Goal: Task Accomplishment & Management: Use online tool/utility

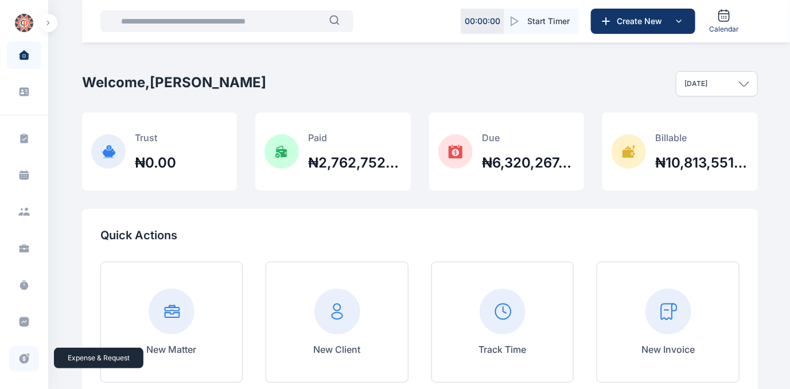
click at [22, 359] on icon at bounding box center [23, 359] width 11 height 12
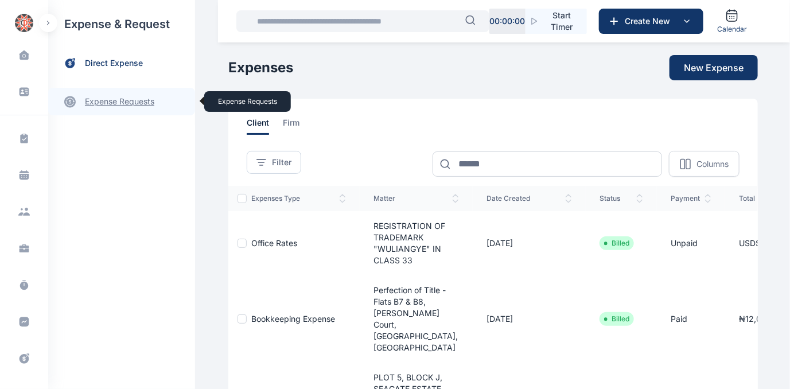
click at [106, 100] on link "expense requests expense requests" at bounding box center [121, 102] width 147 height 28
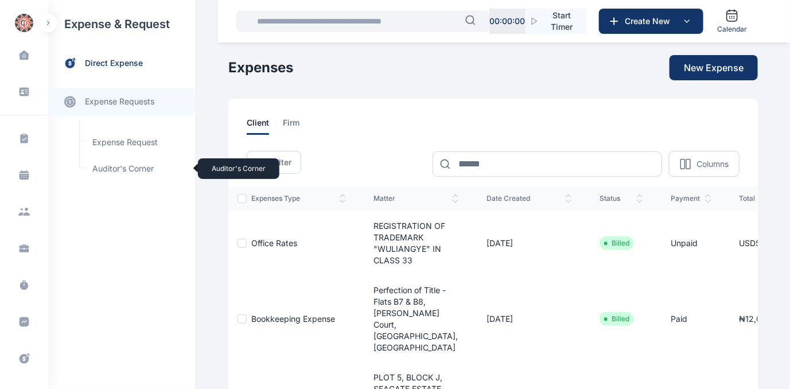
click at [105, 169] on span "Auditor's Corner Auditor's Corner" at bounding box center [137, 169] width 104 height 22
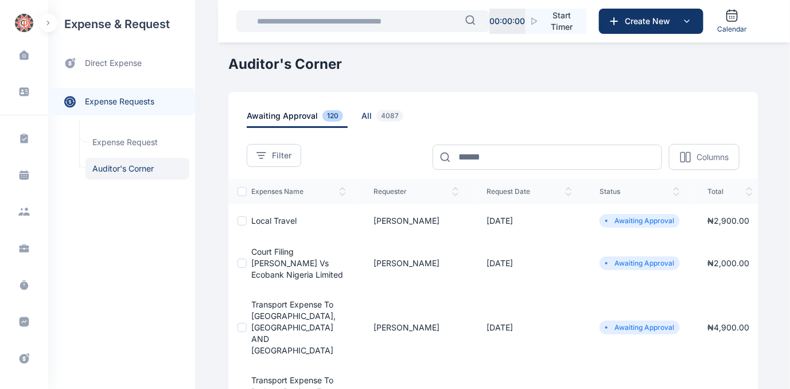
click at [361, 114] on span "all 4087" at bounding box center [384, 119] width 46 height 18
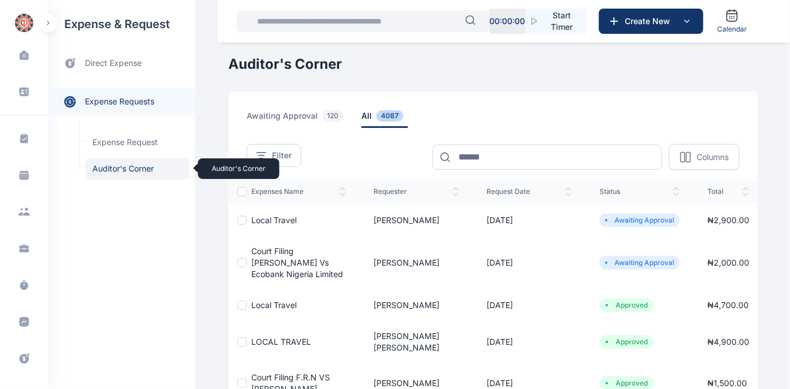
click at [128, 166] on span "Auditor's Corner Auditor's Corner" at bounding box center [137, 169] width 104 height 22
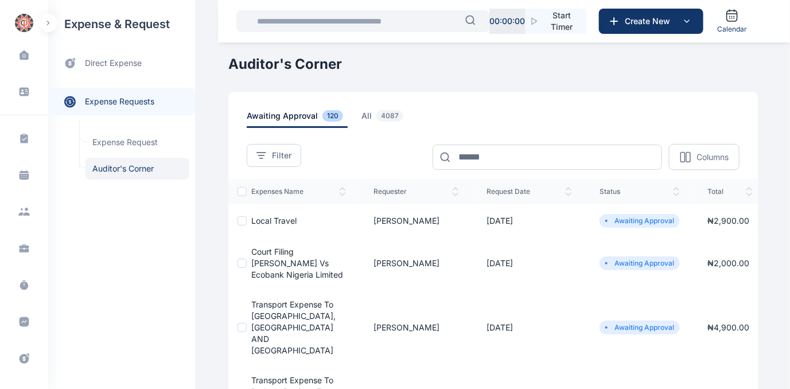
click at [263, 216] on span "Local Travel" at bounding box center [273, 221] width 45 height 10
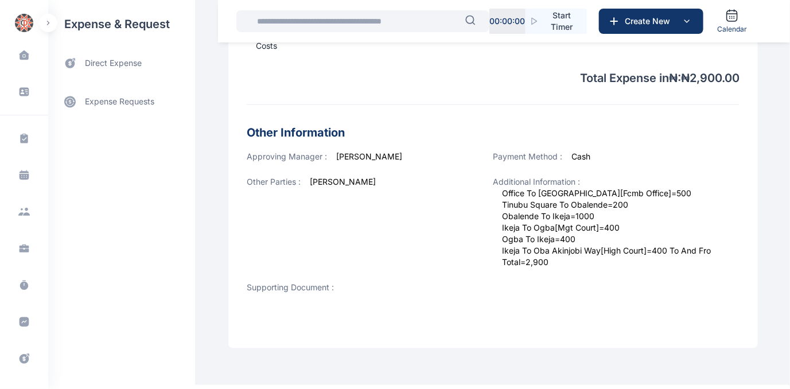
scroll to position [435, 0]
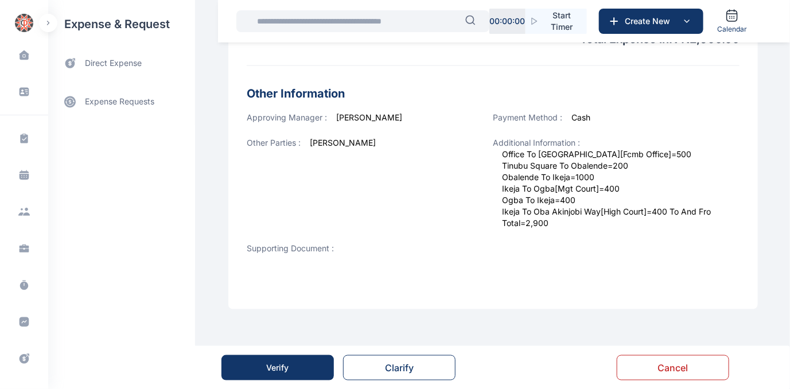
click at [288, 370] on div "Verify" at bounding box center [278, 367] width 22 height 11
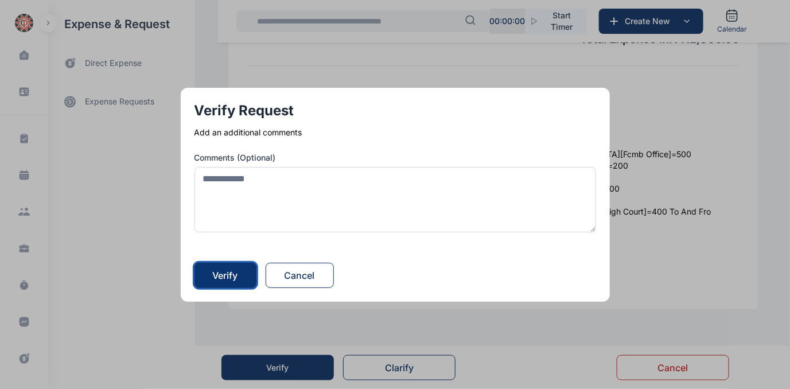
click at [231, 273] on div "Verify" at bounding box center [225, 275] width 25 height 14
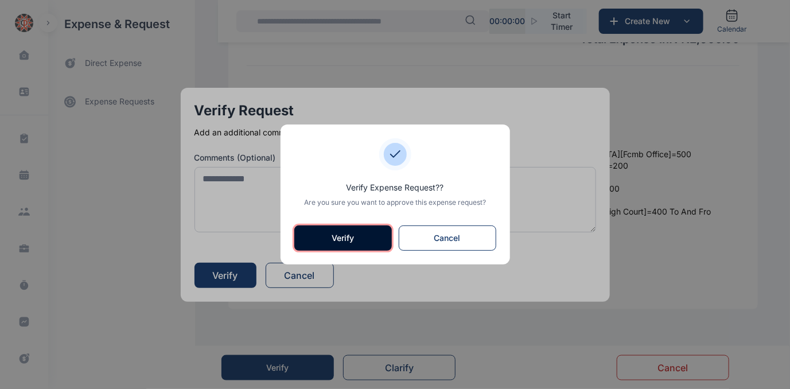
click at [353, 233] on button "Verify" at bounding box center [342, 237] width 97 height 25
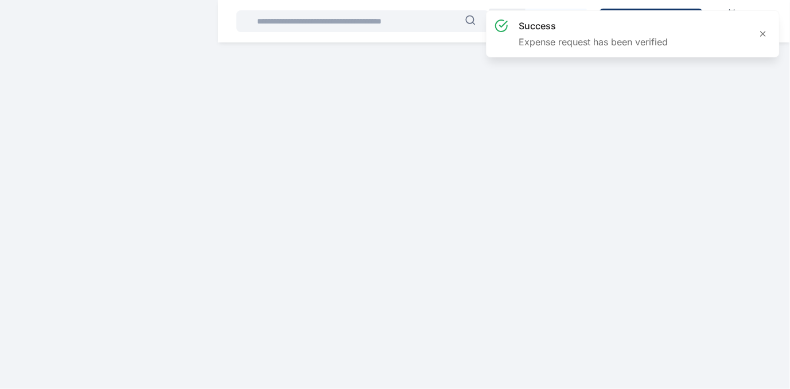
scroll to position [0, 0]
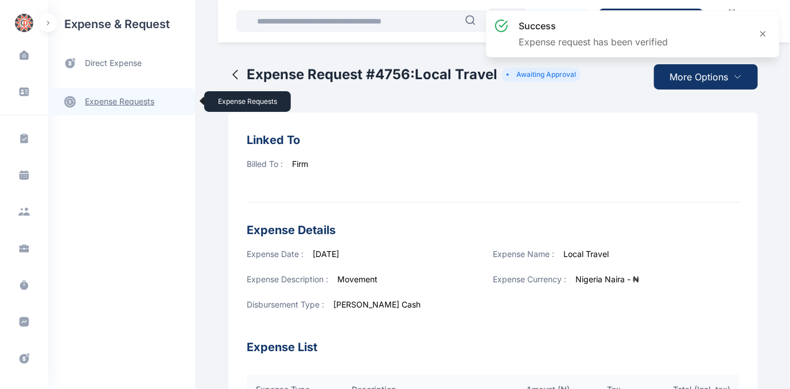
click at [102, 100] on link "expense requests expense requests" at bounding box center [121, 102] width 147 height 28
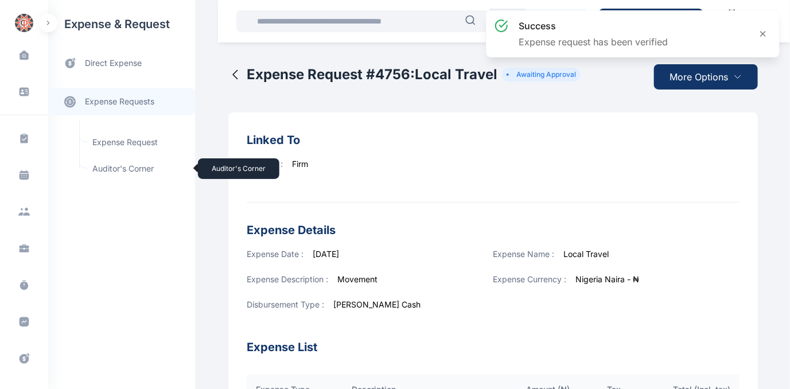
click at [124, 168] on span "Auditor's Corner Auditor's Corner" at bounding box center [137, 169] width 104 height 22
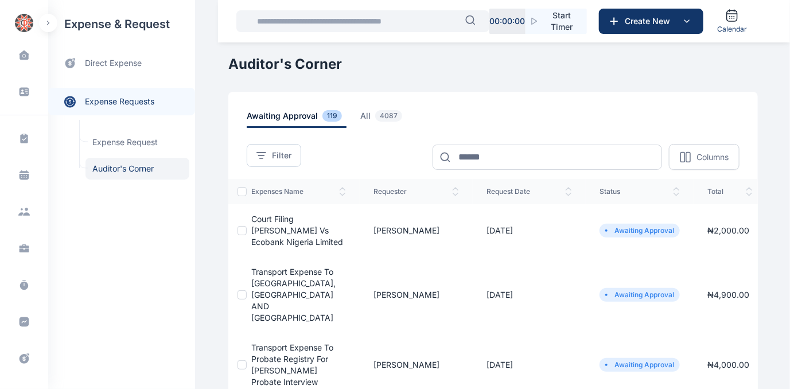
click at [277, 227] on span "Court Filing [PERSON_NAME] Vs Ecobank Nigeria Limited" at bounding box center [297, 230] width 92 height 33
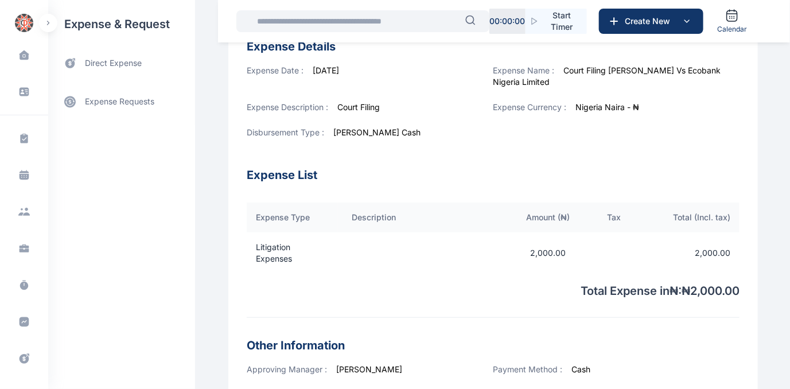
scroll to position [426, 0]
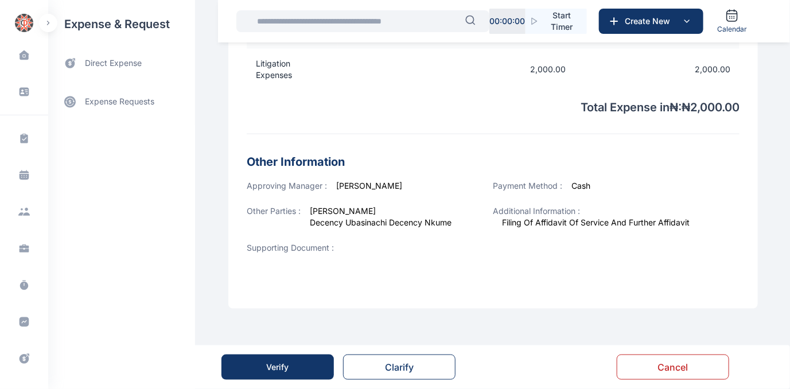
click at [279, 366] on div "Verify" at bounding box center [278, 366] width 22 height 11
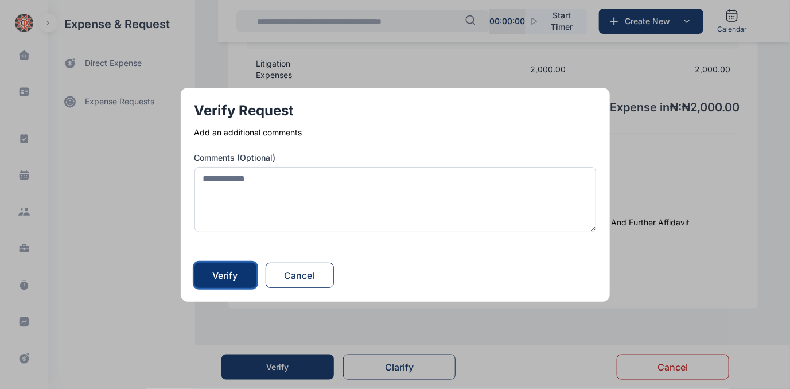
click at [212, 276] on button "Verify" at bounding box center [225, 275] width 62 height 25
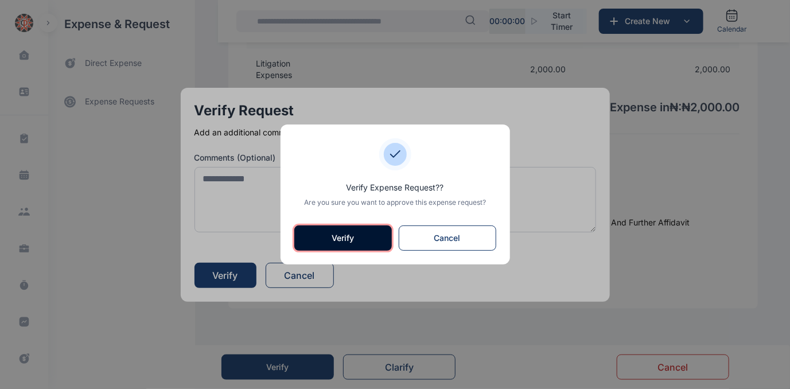
click at [345, 237] on button "Verify" at bounding box center [342, 237] width 97 height 25
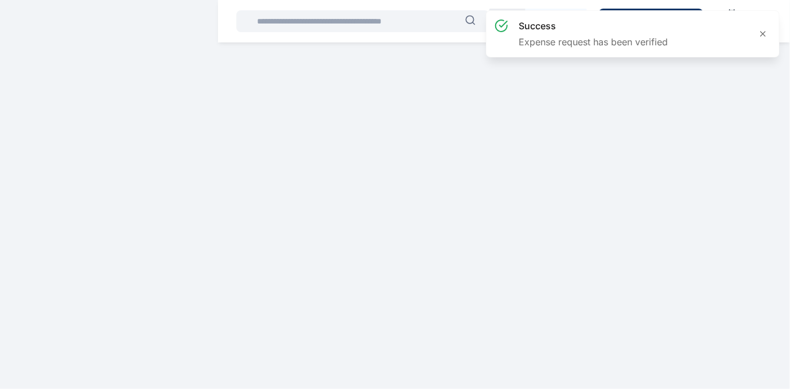
scroll to position [0, 0]
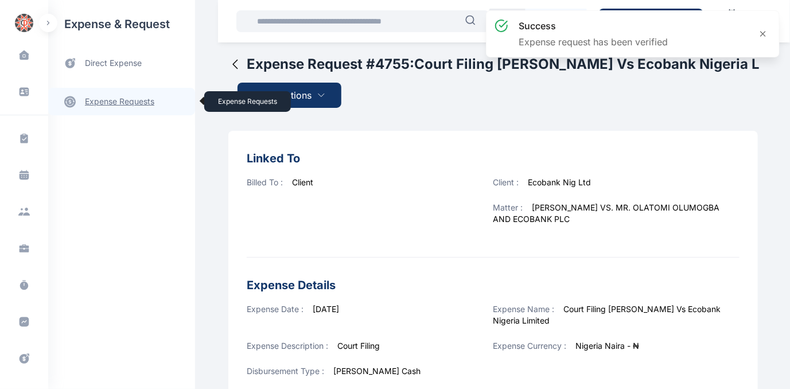
click at [122, 103] on link "expense requests expense requests" at bounding box center [121, 102] width 147 height 28
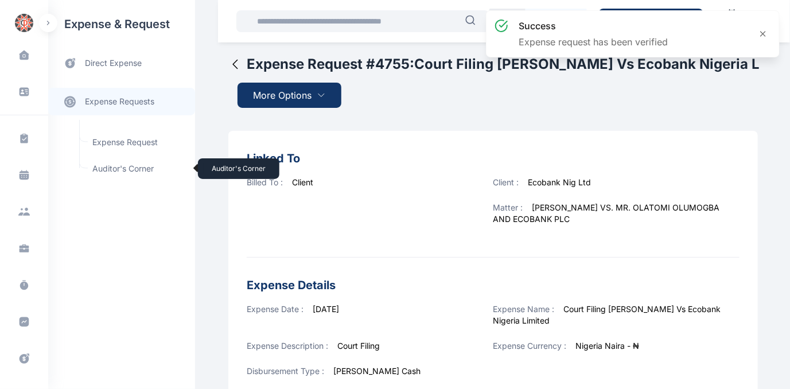
click at [106, 165] on span "Auditor's Corner Auditor's Corner" at bounding box center [137, 169] width 104 height 22
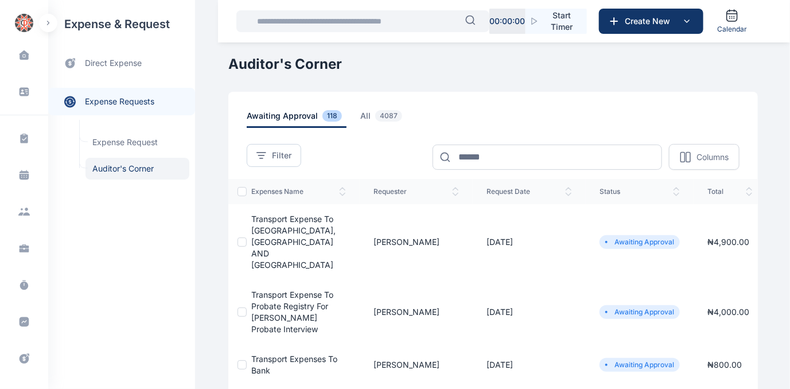
click at [271, 230] on span "Transport expense to [GEOGRAPHIC_DATA], [GEOGRAPHIC_DATA] AND [GEOGRAPHIC_DATA]" at bounding box center [293, 242] width 84 height 56
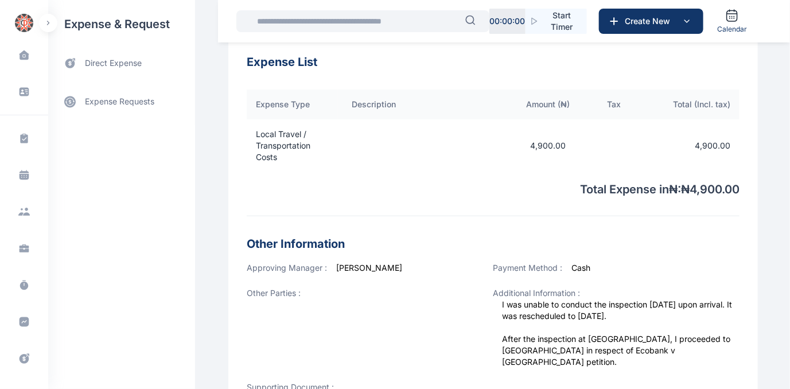
scroll to position [314, 0]
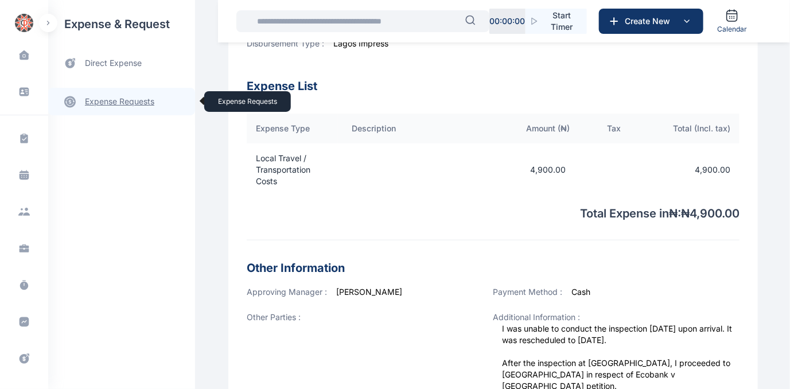
click at [102, 100] on link "expense requests expense requests" at bounding box center [121, 102] width 147 height 28
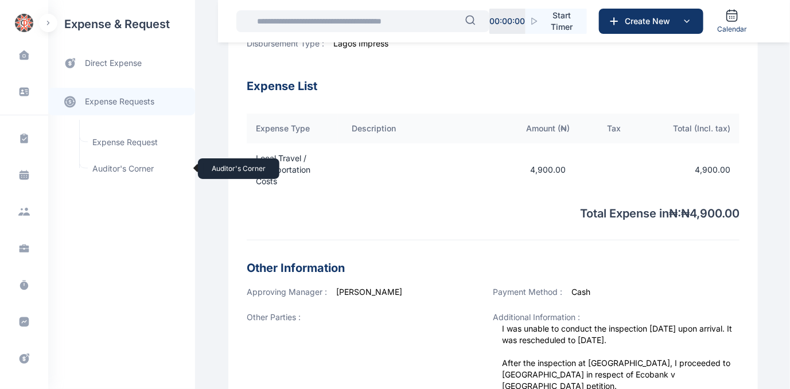
click at [112, 170] on span "Auditor's Corner Auditor's Corner" at bounding box center [137, 169] width 104 height 22
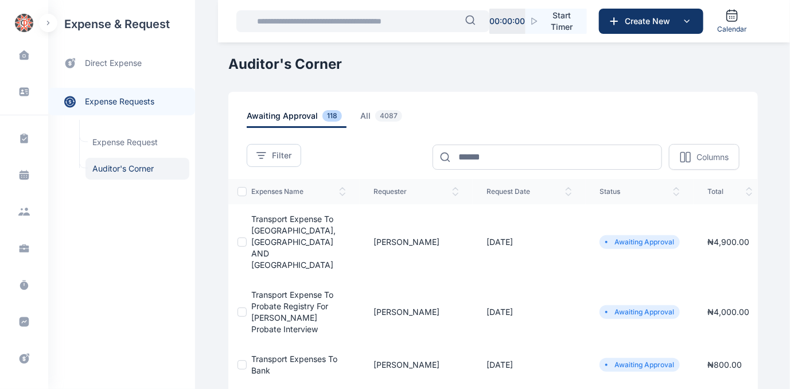
click at [270, 293] on span "Transport expense to Probate registry for [PERSON_NAME] Probate Interview" at bounding box center [292, 312] width 82 height 44
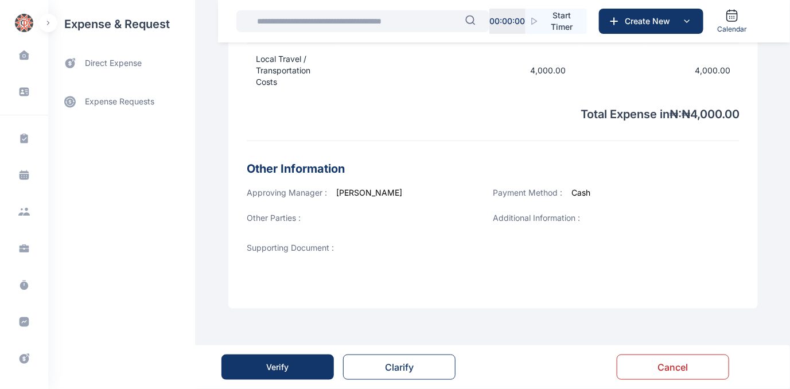
scroll to position [406, 0]
click at [275, 366] on div "Verify" at bounding box center [278, 366] width 22 height 11
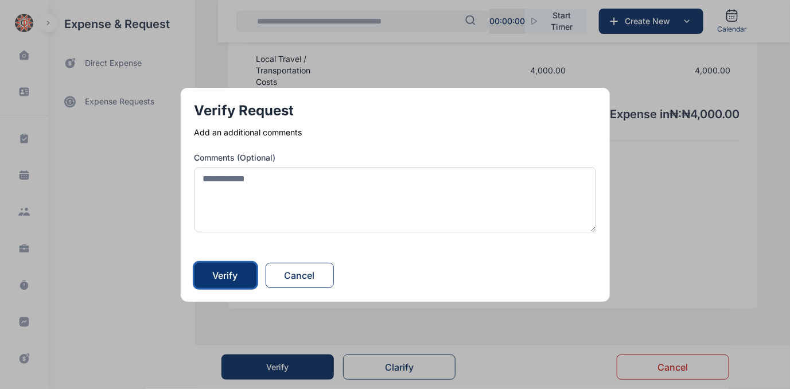
click at [227, 276] on div "Verify" at bounding box center [225, 275] width 25 height 14
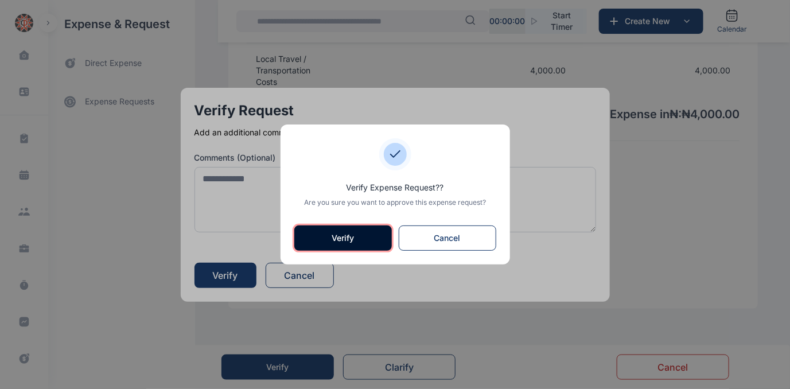
click at [342, 234] on button "Verify" at bounding box center [342, 237] width 97 height 25
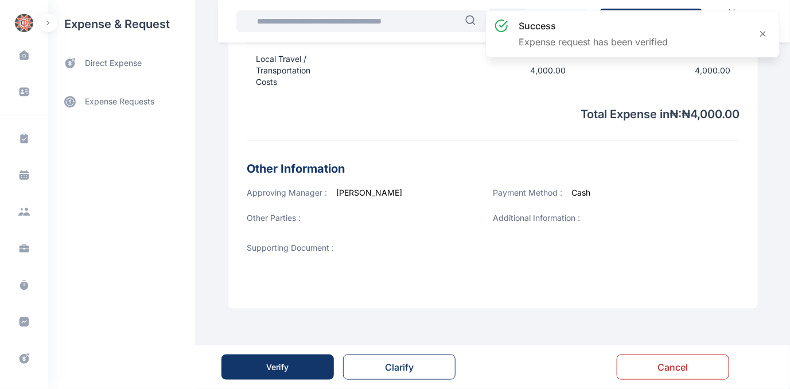
scroll to position [0, 0]
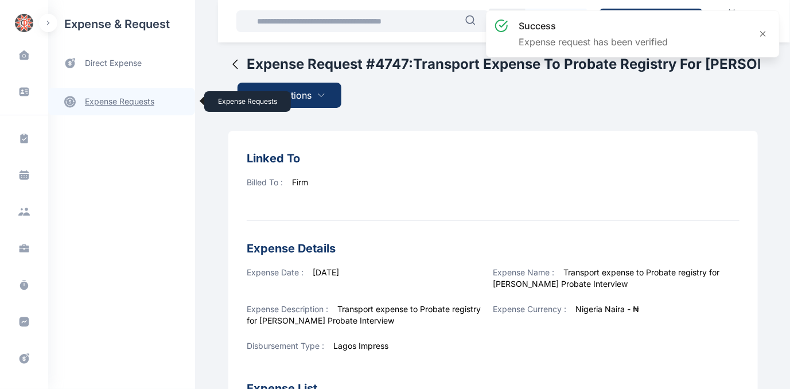
click at [118, 99] on link "expense requests expense requests" at bounding box center [121, 102] width 147 height 28
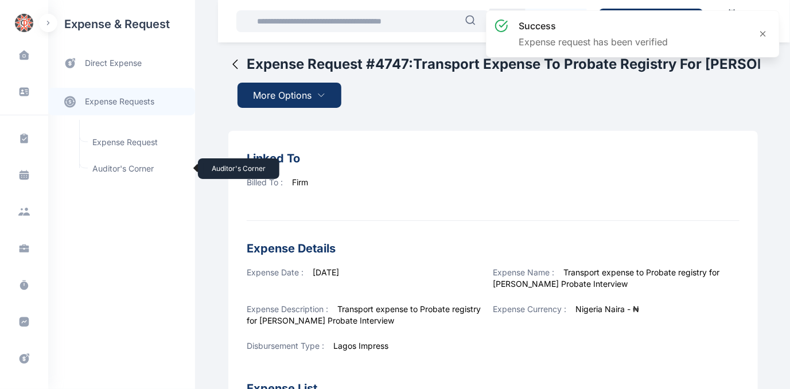
click at [110, 168] on span "Auditor's Corner Auditor's Corner" at bounding box center [137, 169] width 104 height 22
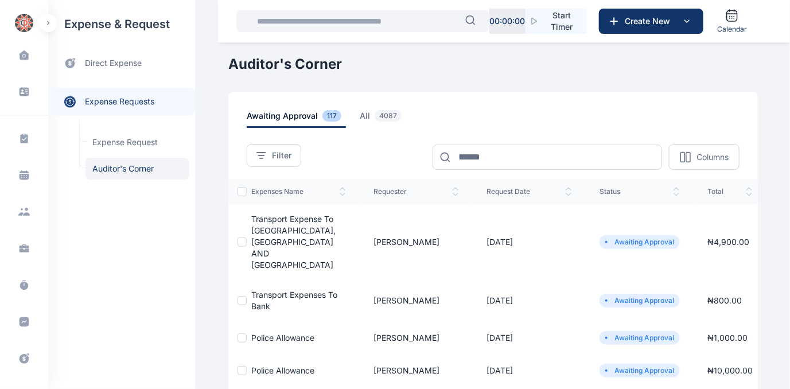
click at [277, 290] on span "Transport Expenses to Bank" at bounding box center [294, 300] width 86 height 21
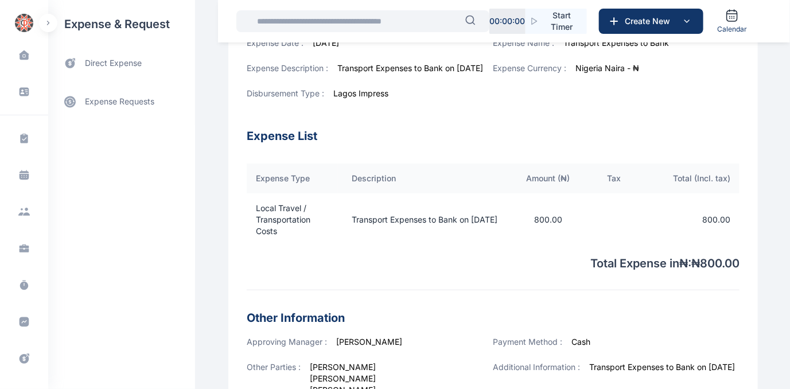
scroll to position [408, 0]
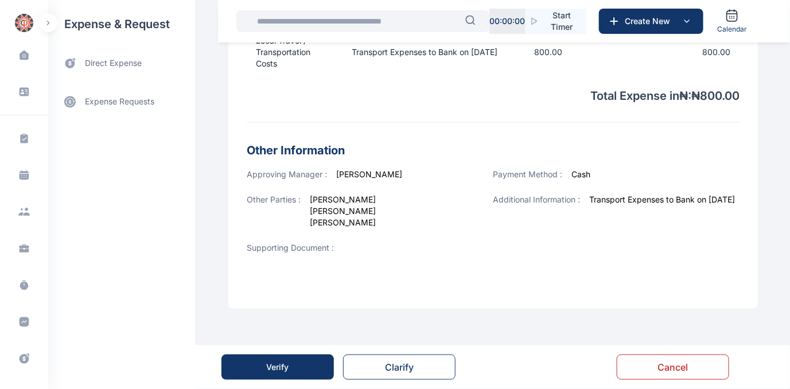
click at [261, 369] on button "Verify" at bounding box center [277, 366] width 112 height 25
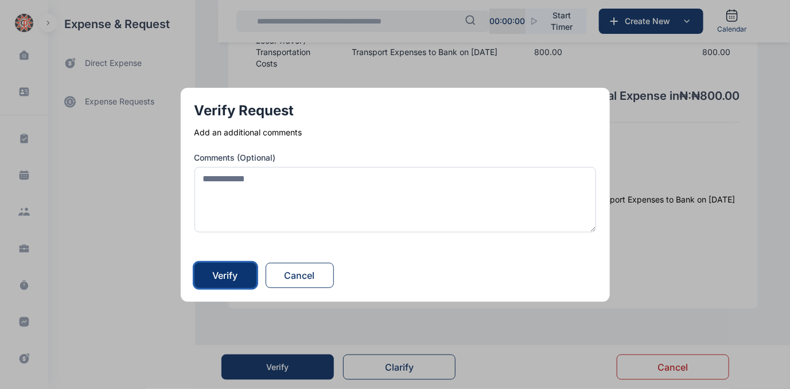
click at [235, 272] on div "Verify" at bounding box center [225, 275] width 25 height 14
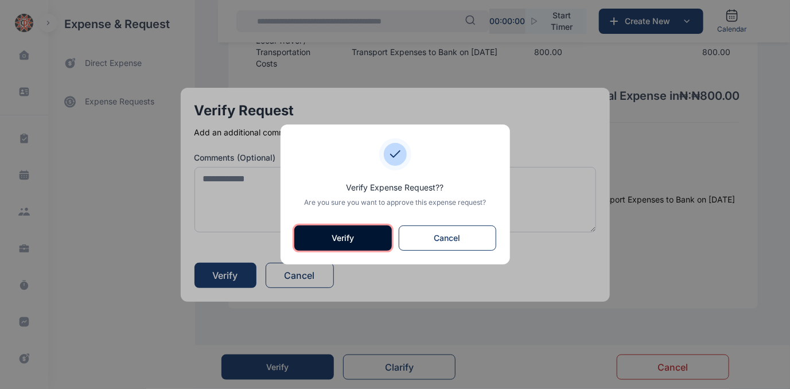
click at [339, 235] on button "Verify" at bounding box center [342, 237] width 97 height 25
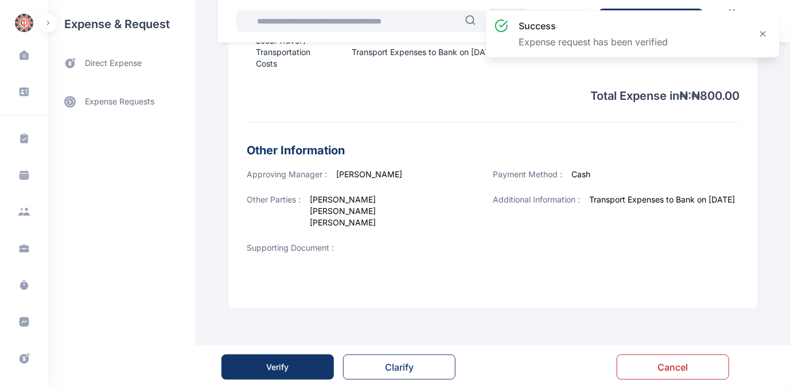
scroll to position [0, 0]
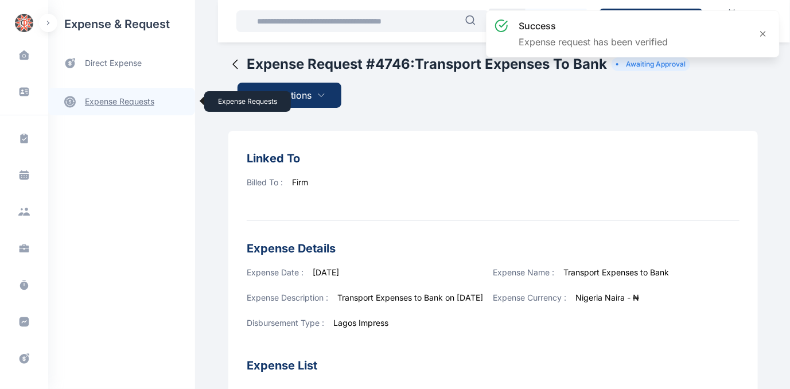
click at [106, 102] on link "expense requests expense requests" at bounding box center [121, 102] width 147 height 28
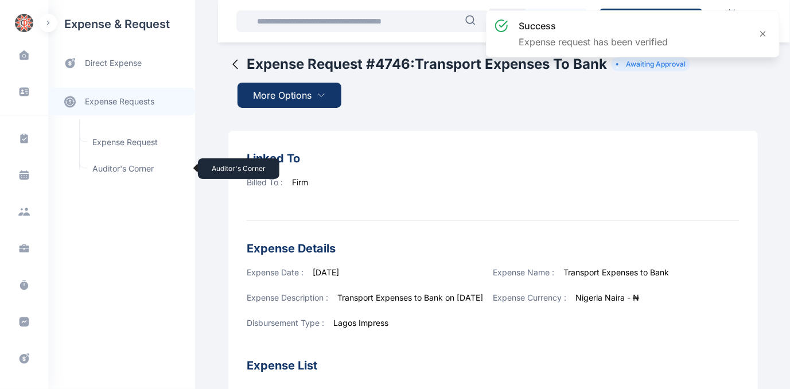
click at [104, 164] on span "Auditor's Corner Auditor's Corner" at bounding box center [137, 169] width 104 height 22
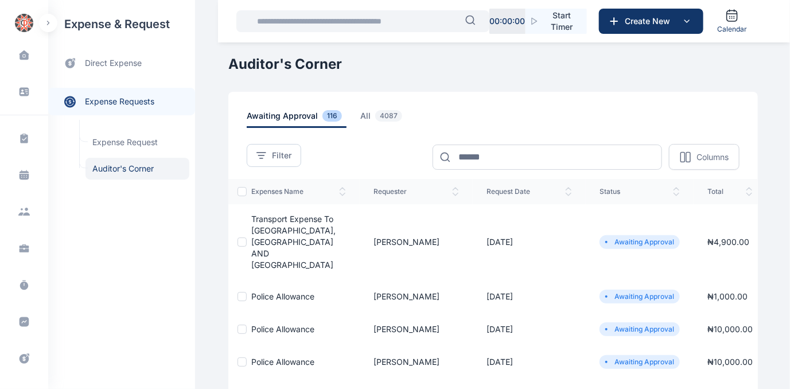
click at [269, 291] on span "Police Allowance" at bounding box center [282, 296] width 63 height 10
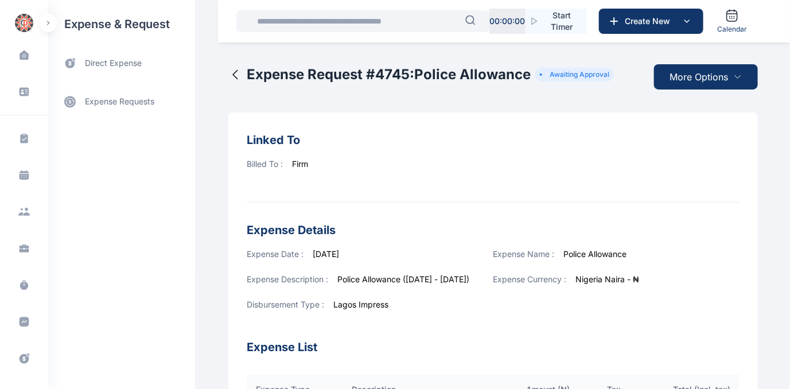
scroll to position [389, 0]
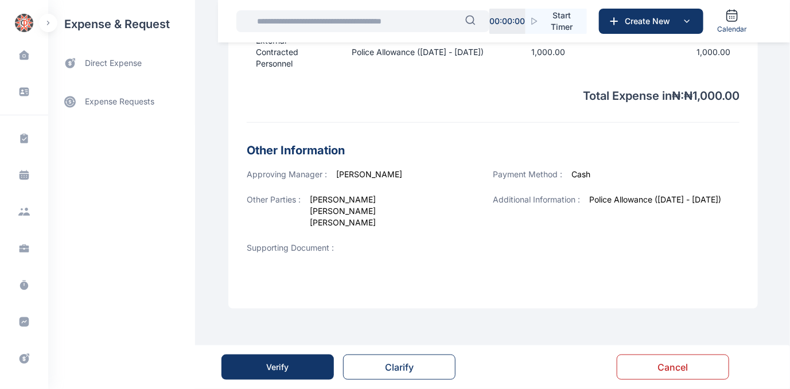
click at [281, 369] on div "Verify" at bounding box center [278, 366] width 22 height 11
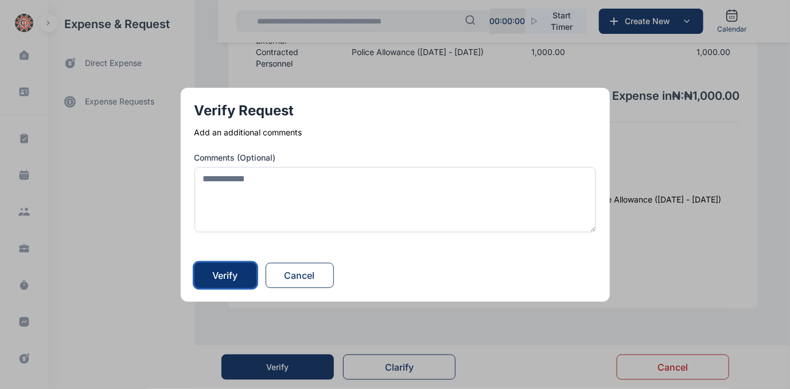
click at [220, 272] on div "Verify" at bounding box center [225, 275] width 25 height 14
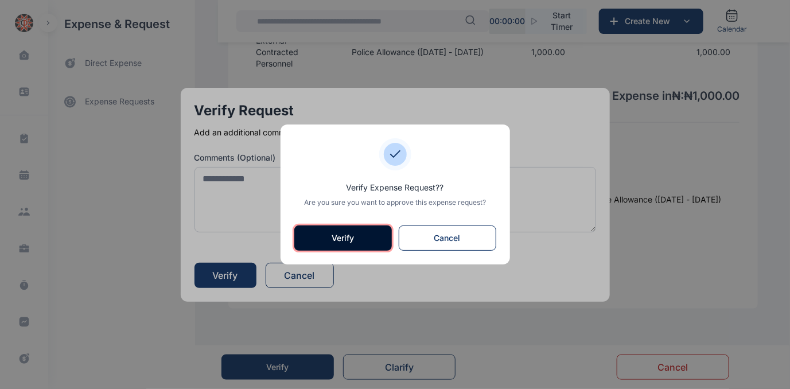
click at [365, 238] on button "Verify" at bounding box center [342, 237] width 97 height 25
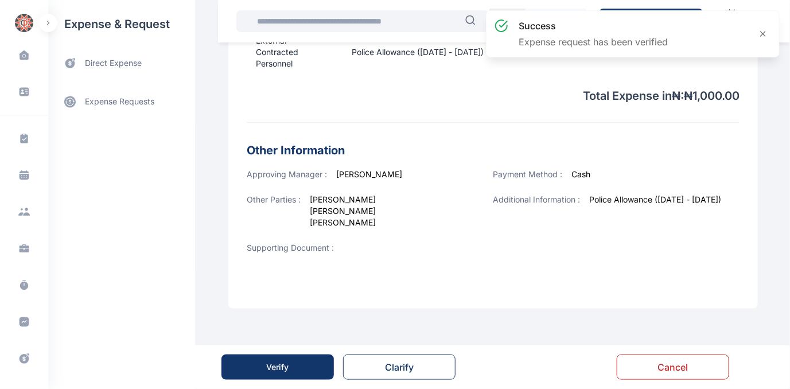
scroll to position [0, 0]
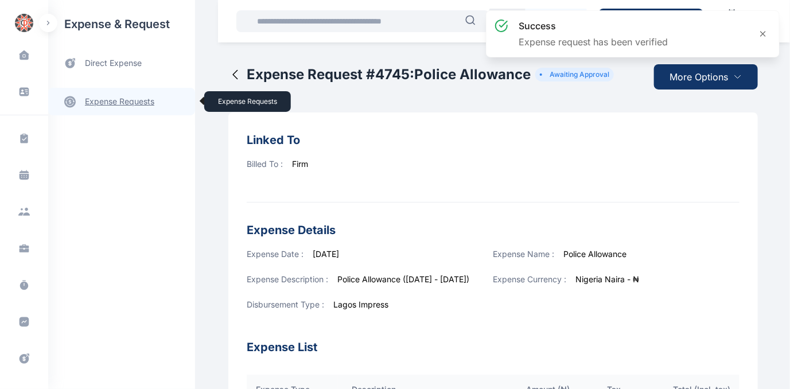
click at [118, 99] on link "expense requests expense requests" at bounding box center [121, 102] width 147 height 28
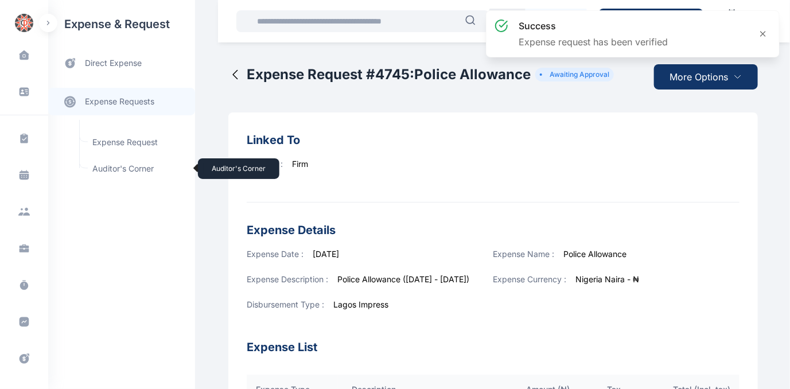
click at [110, 167] on span "Auditor's Corner Auditor's Corner" at bounding box center [137, 169] width 104 height 22
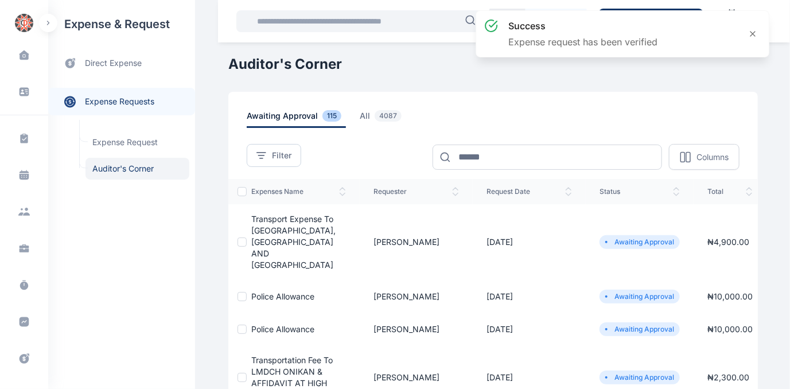
click at [287, 291] on span "Police Allowance" at bounding box center [282, 296] width 63 height 10
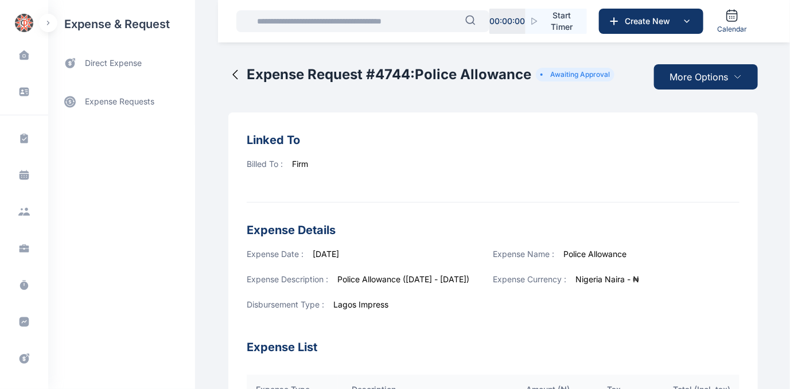
scroll to position [389, 0]
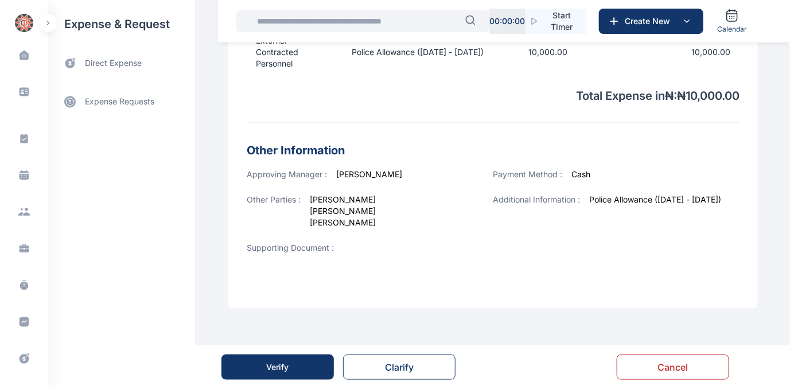
click at [281, 365] on div "Verify" at bounding box center [278, 366] width 22 height 11
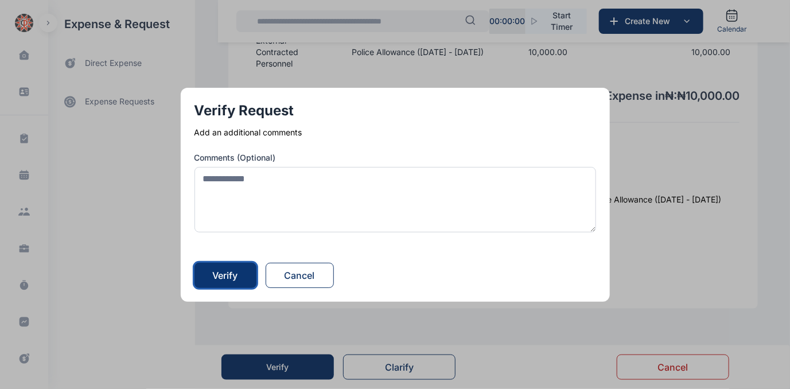
click at [220, 275] on div "Verify" at bounding box center [225, 275] width 25 height 14
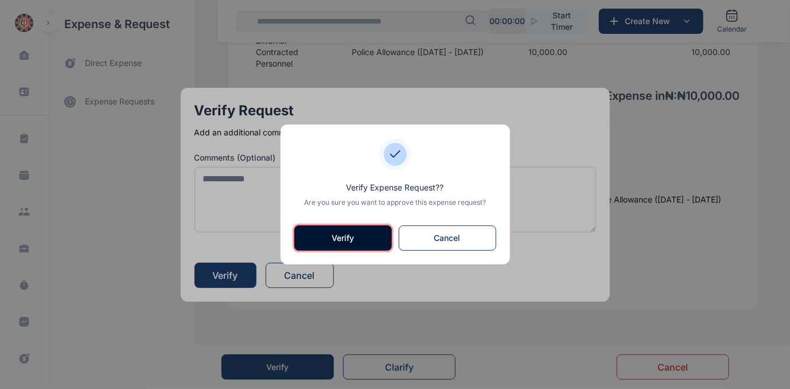
click at [346, 235] on button "Verify" at bounding box center [342, 237] width 97 height 25
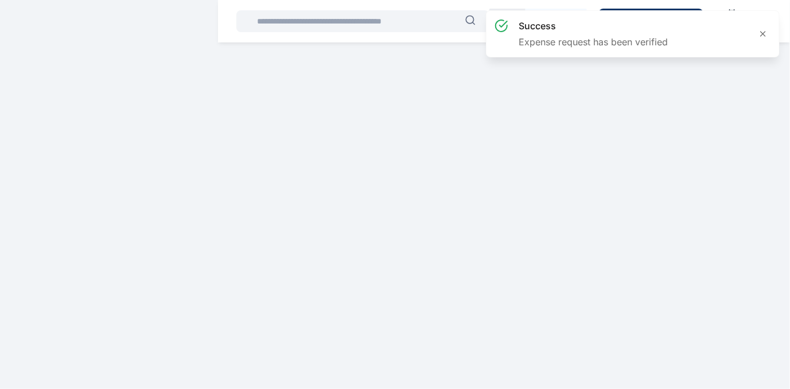
scroll to position [0, 0]
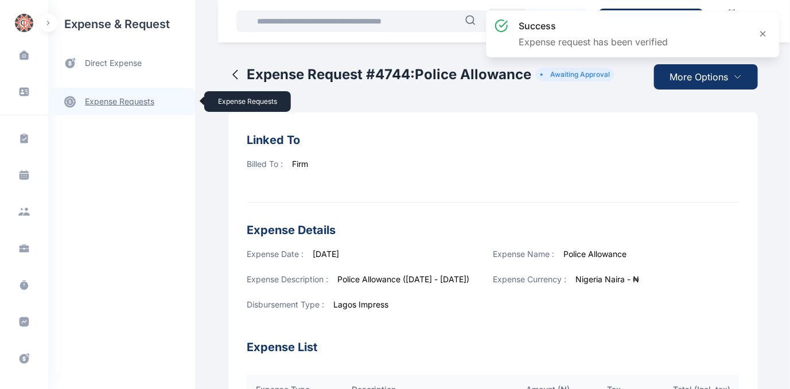
click at [122, 97] on link "expense requests expense requests" at bounding box center [121, 102] width 147 height 28
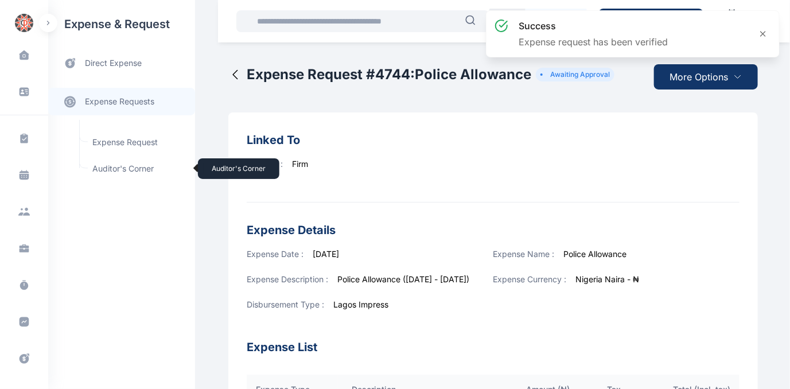
click at [108, 168] on span "Auditor's Corner Auditor's Corner" at bounding box center [137, 169] width 104 height 22
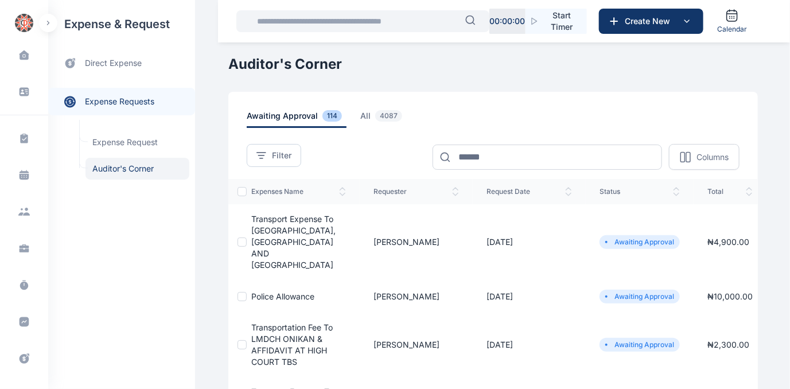
click at [290, 291] on span "Police Allowance" at bounding box center [282, 296] width 63 height 10
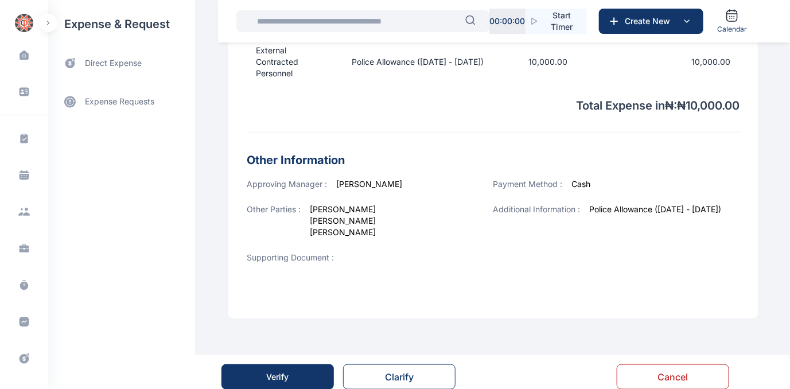
scroll to position [389, 0]
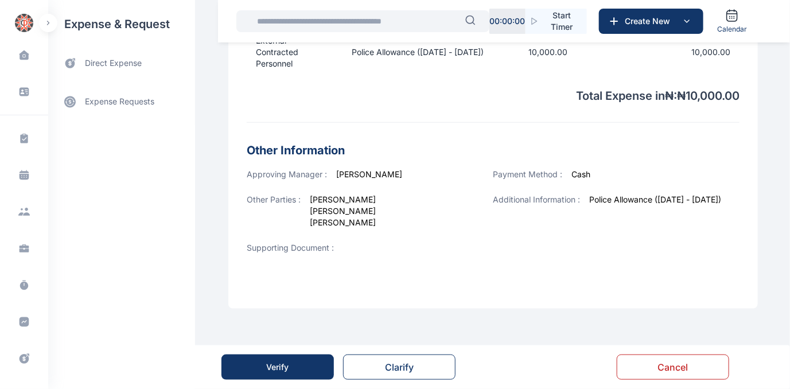
click at [305, 365] on button "Verify" at bounding box center [277, 366] width 112 height 25
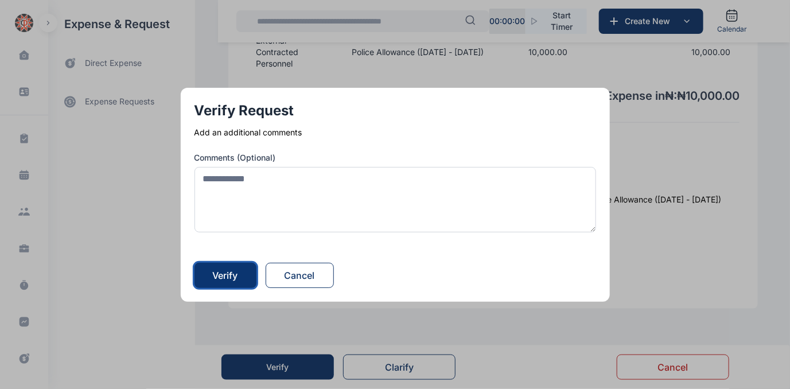
click at [243, 273] on button "Verify" at bounding box center [225, 275] width 62 height 25
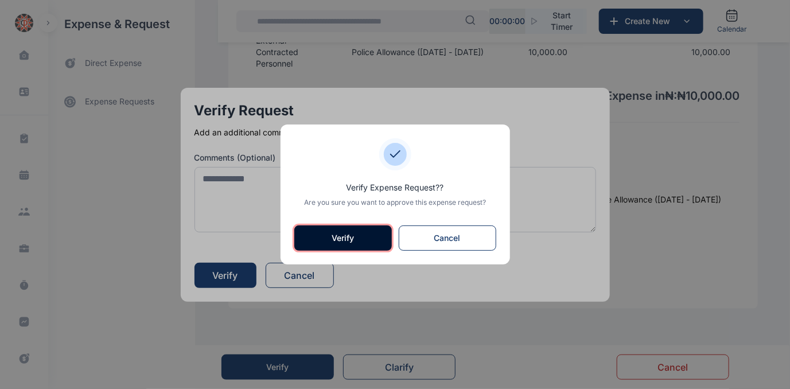
click at [323, 228] on button "Verify" at bounding box center [342, 237] width 97 height 25
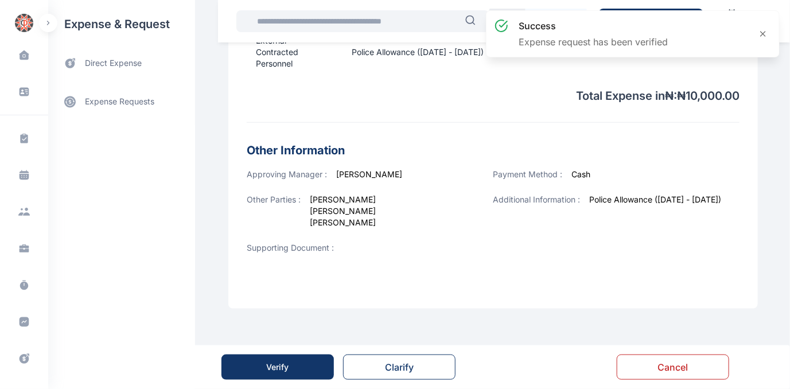
scroll to position [0, 0]
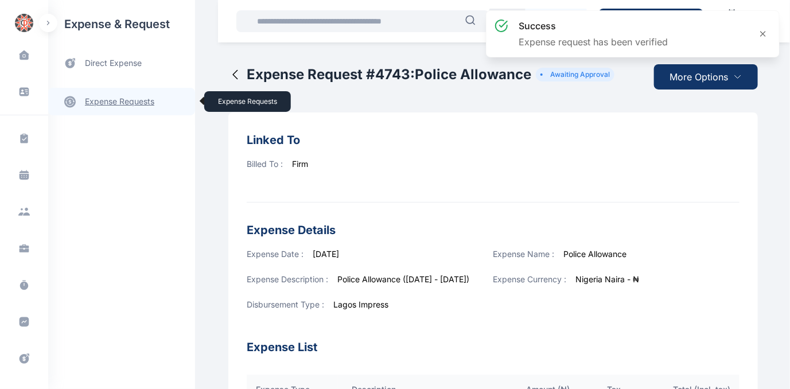
click at [115, 100] on link "expense requests expense requests" at bounding box center [121, 102] width 147 height 28
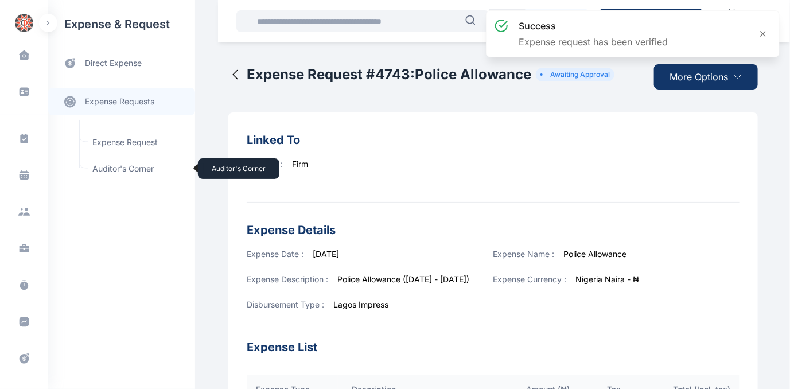
click at [99, 166] on span "Auditor's Corner Auditor's Corner" at bounding box center [137, 169] width 104 height 22
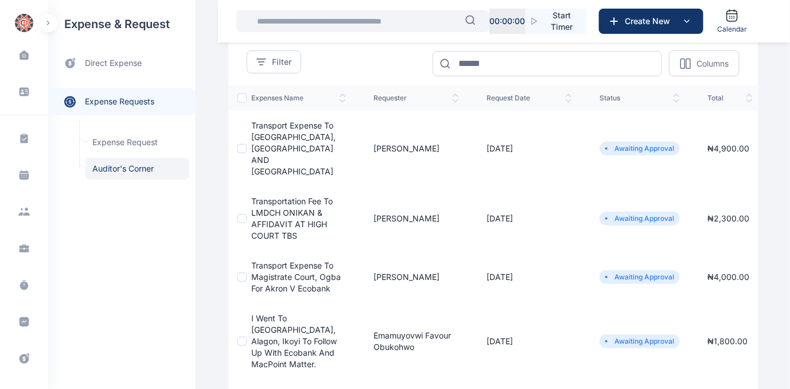
scroll to position [104, 0]
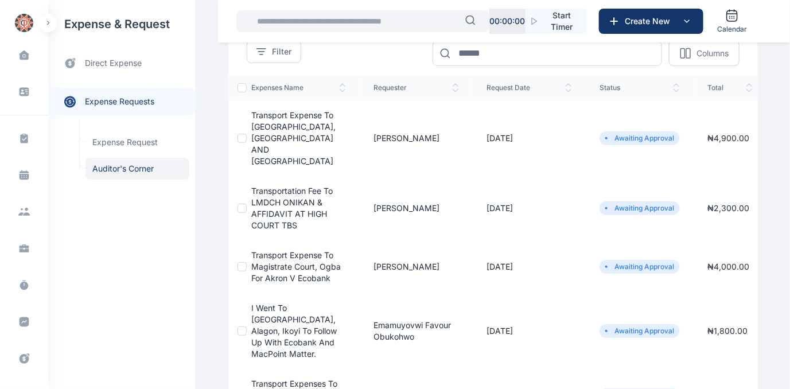
click at [270, 192] on span "Transportation fee to LMDCH ONIKAN & AFFIDAVIT AT HIGH COURT TBS" at bounding box center [291, 208] width 81 height 44
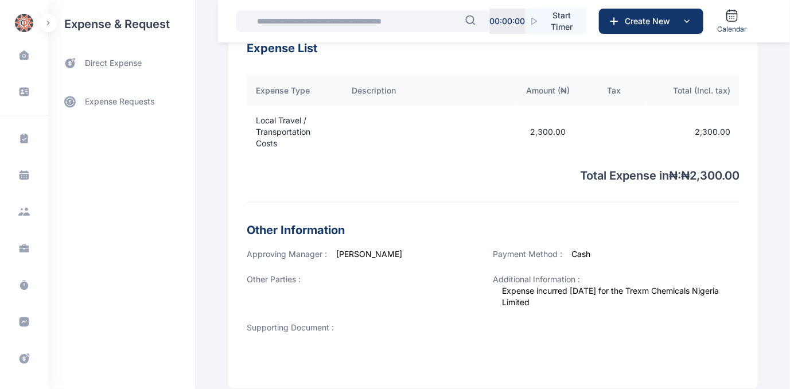
scroll to position [450, 0]
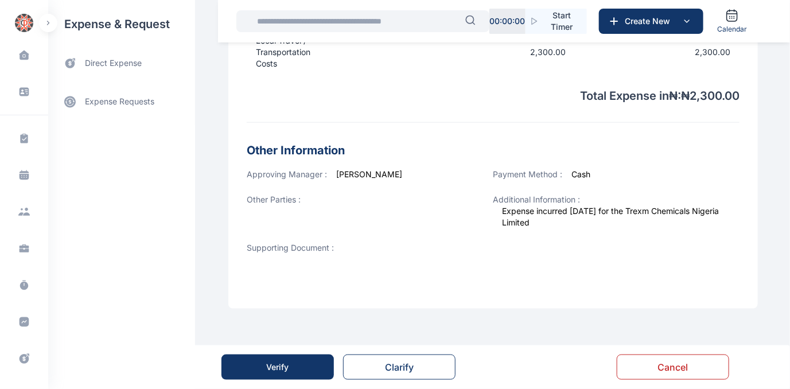
click at [291, 362] on button "Verify" at bounding box center [277, 366] width 112 height 25
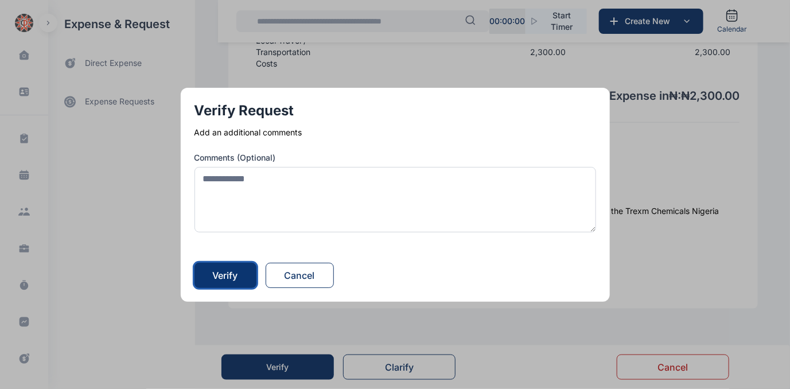
click at [219, 275] on div "Verify" at bounding box center [225, 275] width 25 height 14
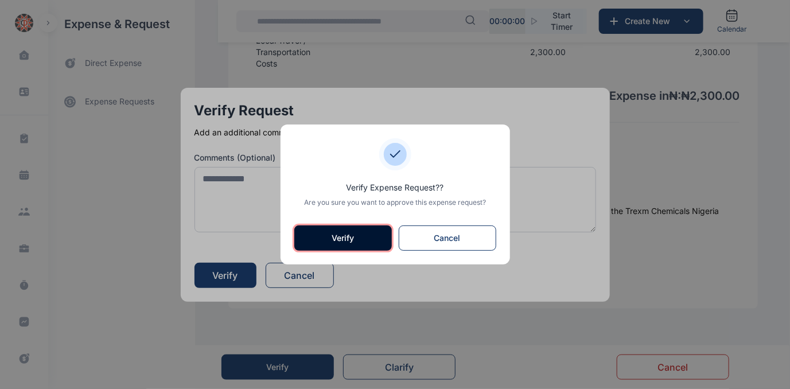
click at [330, 239] on button "Verify" at bounding box center [342, 237] width 97 height 25
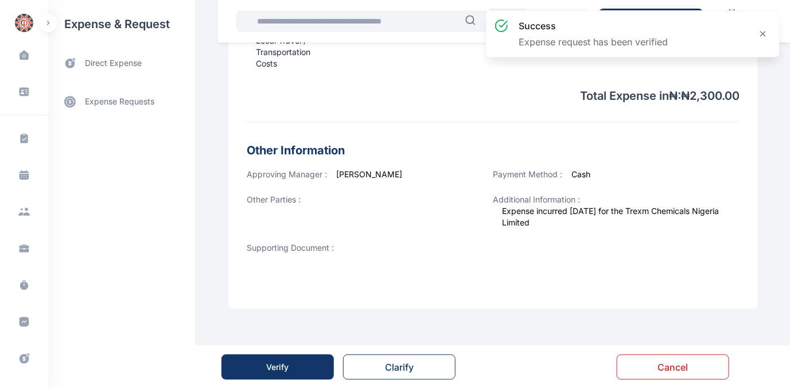
scroll to position [0, 0]
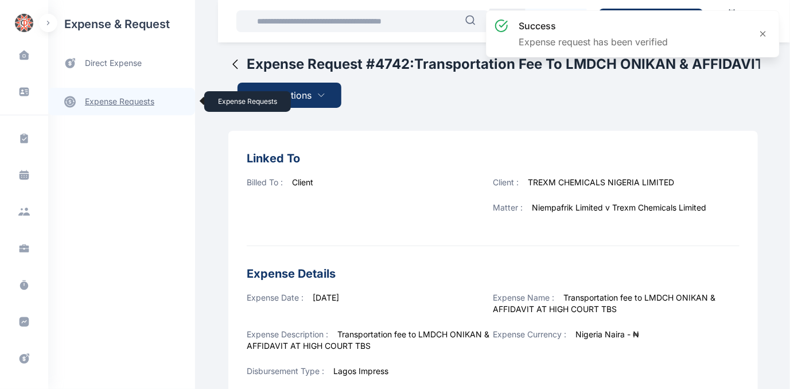
click at [118, 100] on link "expense requests expense requests" at bounding box center [121, 102] width 147 height 28
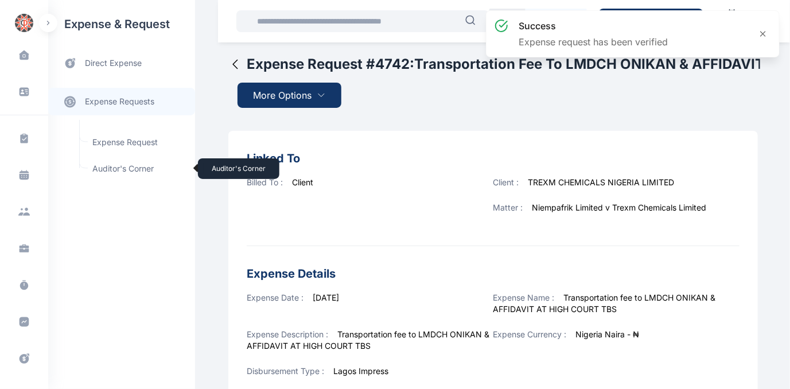
click at [110, 166] on span "Auditor's Corner Auditor's Corner" at bounding box center [137, 169] width 104 height 22
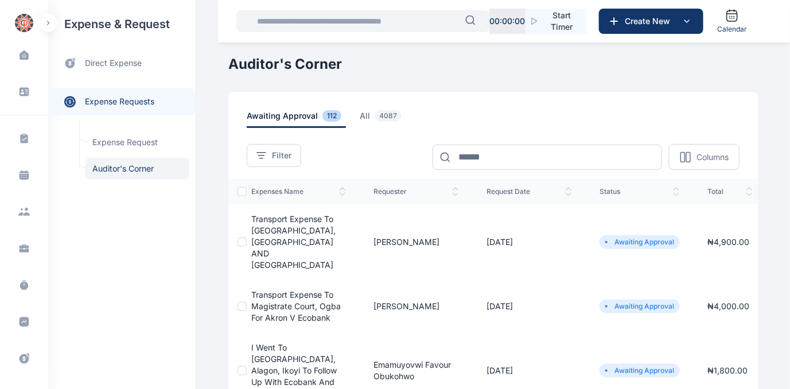
click at [294, 303] on span "Transport expense to Magistrate Court, Ogba for Akron V Ecobank" at bounding box center [295, 306] width 89 height 33
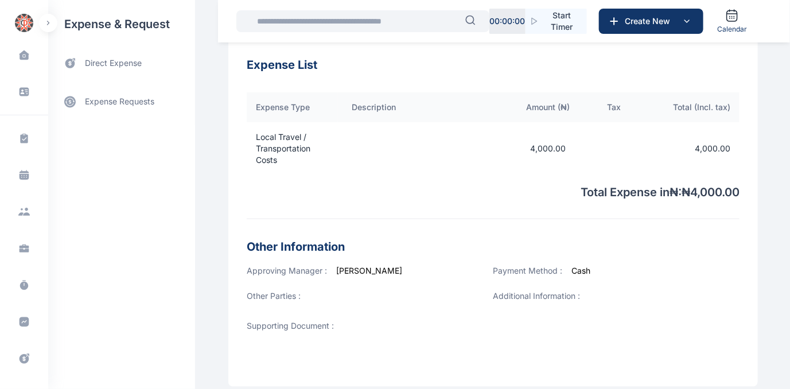
scroll to position [431, 0]
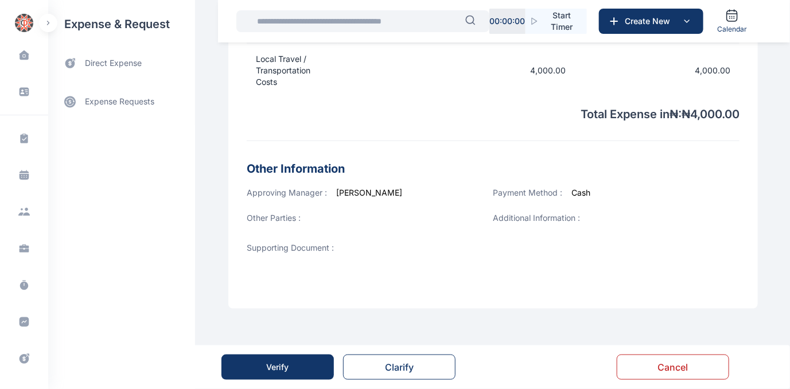
click at [291, 368] on button "Verify" at bounding box center [277, 366] width 112 height 25
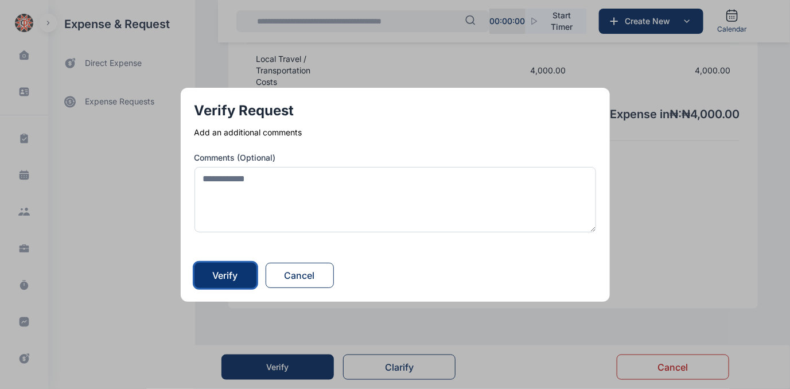
click at [233, 273] on div "Verify" at bounding box center [225, 275] width 25 height 14
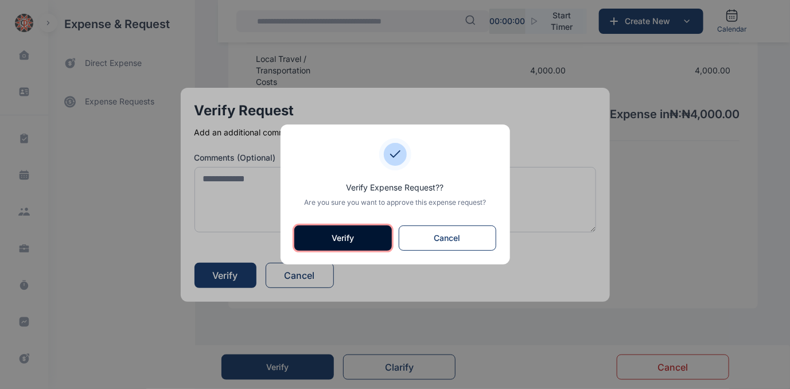
click at [347, 244] on button "Verify" at bounding box center [342, 237] width 97 height 25
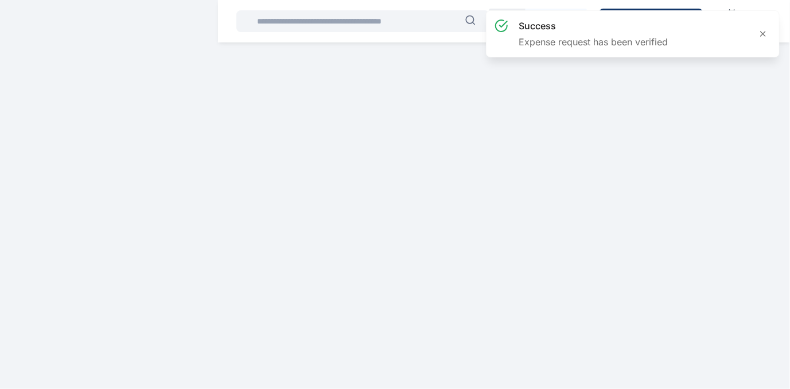
scroll to position [0, 0]
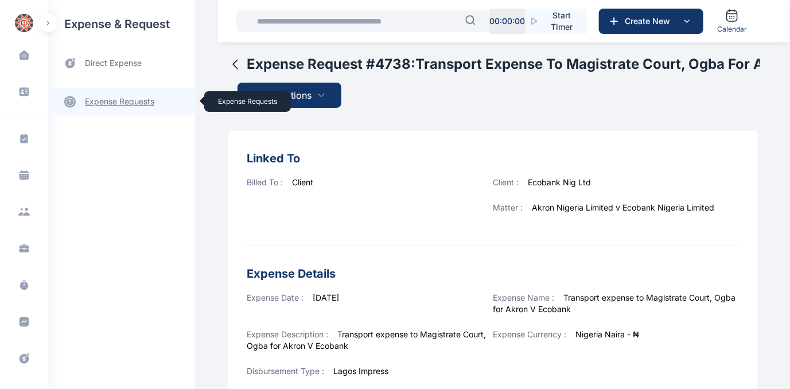
click at [118, 103] on link "expense requests expense requests" at bounding box center [121, 102] width 147 height 28
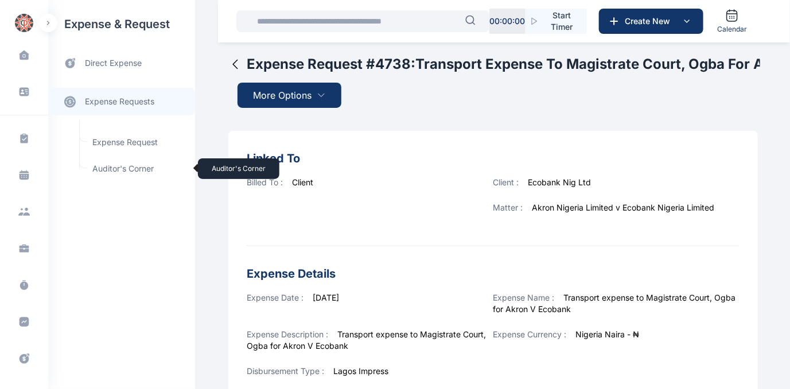
click at [114, 169] on span "Auditor's Corner Auditor's Corner" at bounding box center [137, 169] width 104 height 22
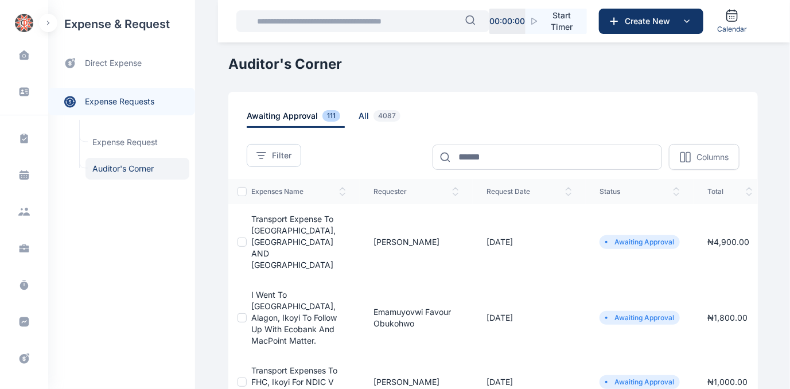
click at [358, 116] on span "all 4087" at bounding box center [381, 119] width 46 height 18
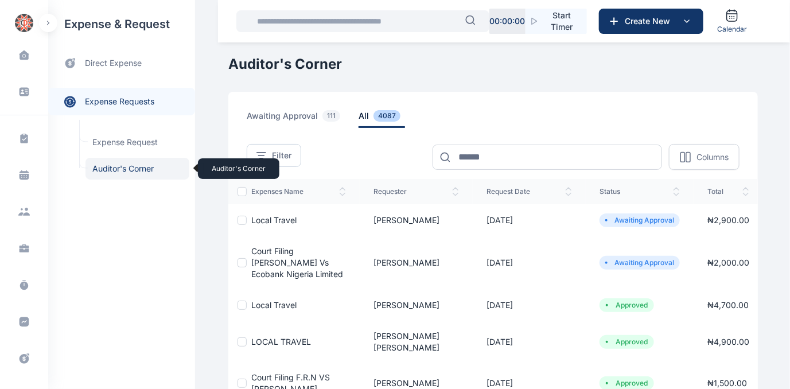
click at [124, 166] on span "Auditor's Corner Auditor's Corner" at bounding box center [137, 169] width 104 height 22
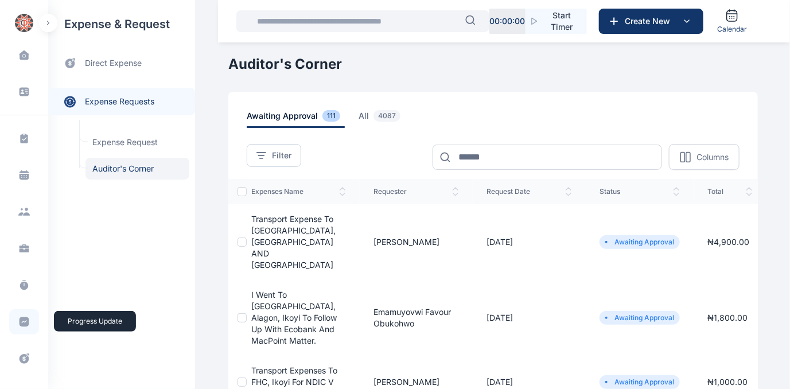
click at [23, 318] on icon at bounding box center [24, 322] width 10 height 10
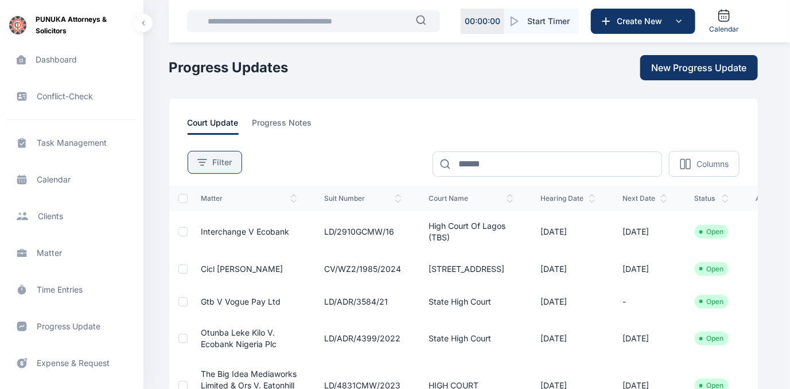
click at [223, 158] on span "Filter" at bounding box center [222, 162] width 19 height 11
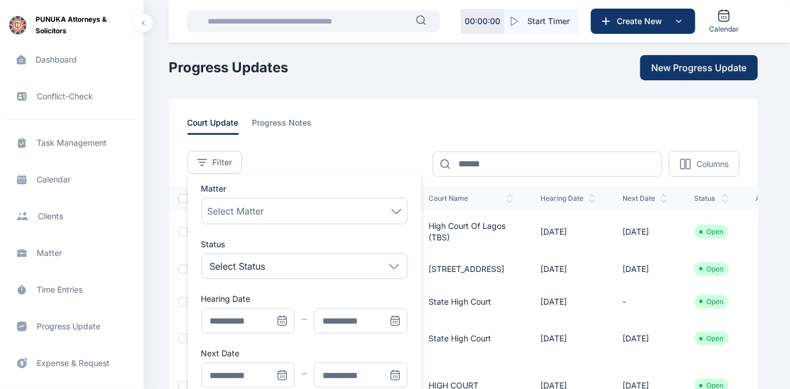
click at [280, 321] on icon "Menu" at bounding box center [280, 321] width 0 height 0
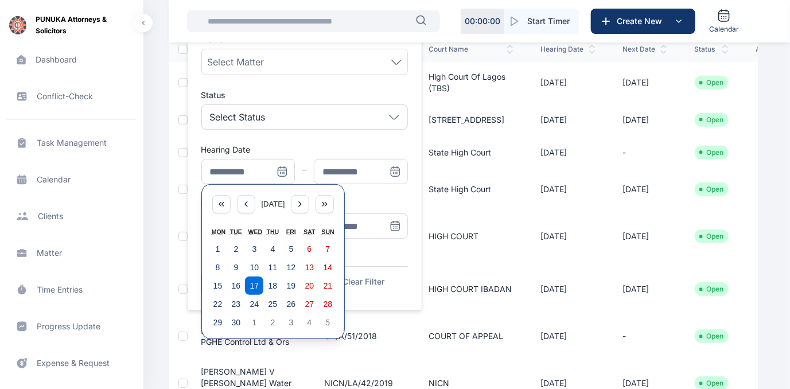
scroll to position [156, 0]
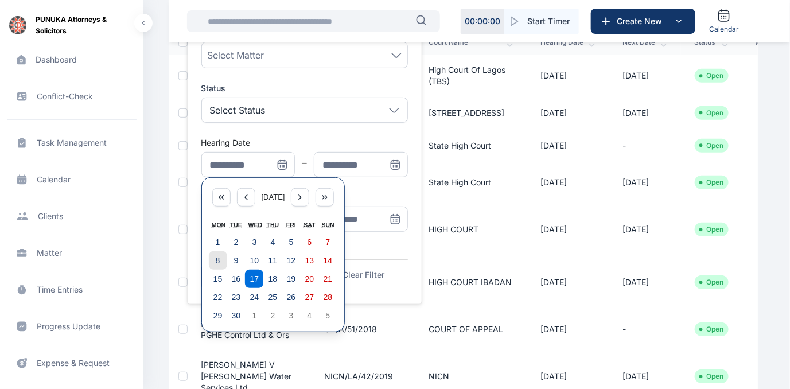
click at [216, 256] on abbr "8" at bounding box center [218, 260] width 5 height 9
type input "**********"
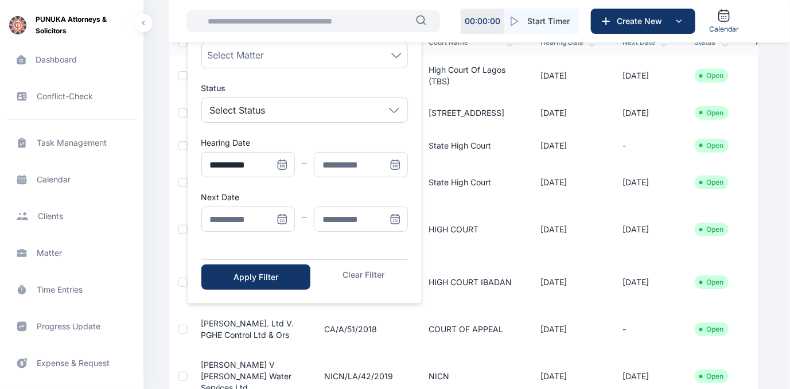
click at [393, 164] on icon "Menu" at bounding box center [394, 164] width 11 height 11
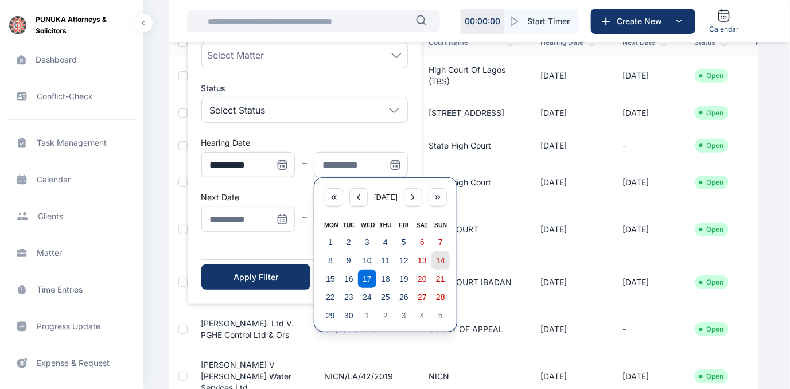
click at [439, 256] on abbr "14" at bounding box center [440, 260] width 9 height 9
type input "**********"
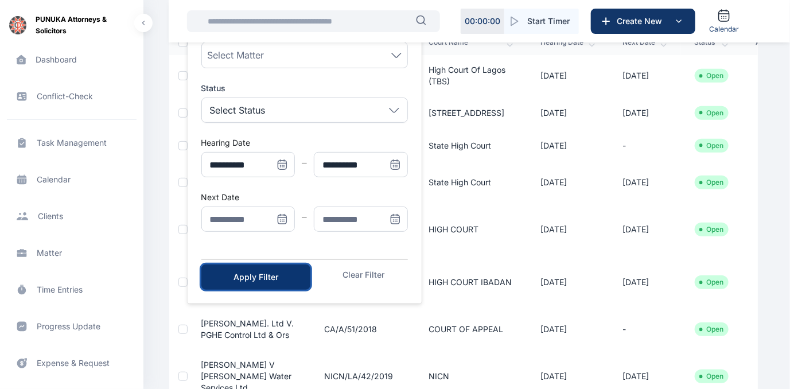
click at [275, 279] on div "Apply Filter" at bounding box center [256, 276] width 72 height 11
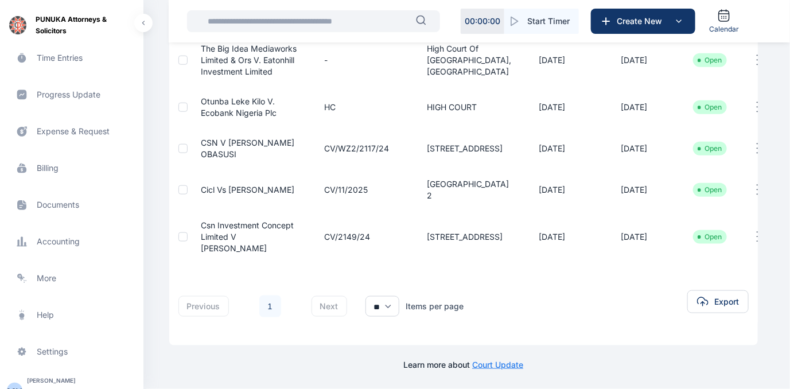
scroll to position [235, 0]
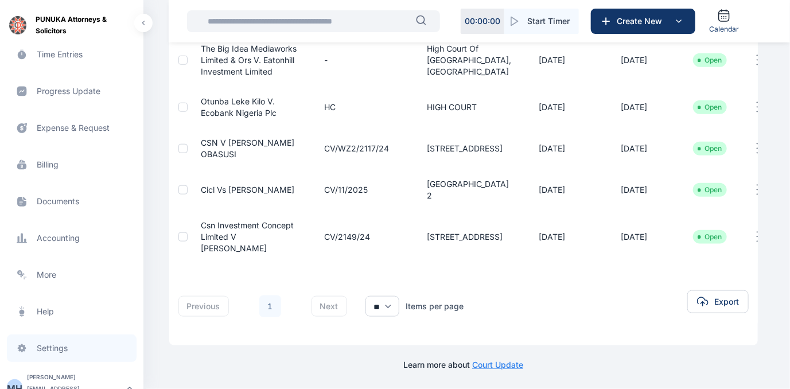
click at [132, 343] on span "Settings settings settings" at bounding box center [72, 348] width 130 height 28
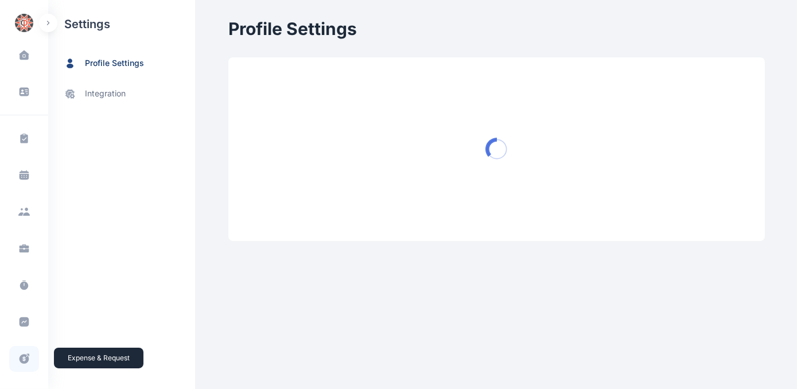
click at [21, 356] on icon at bounding box center [24, 359] width 10 height 10
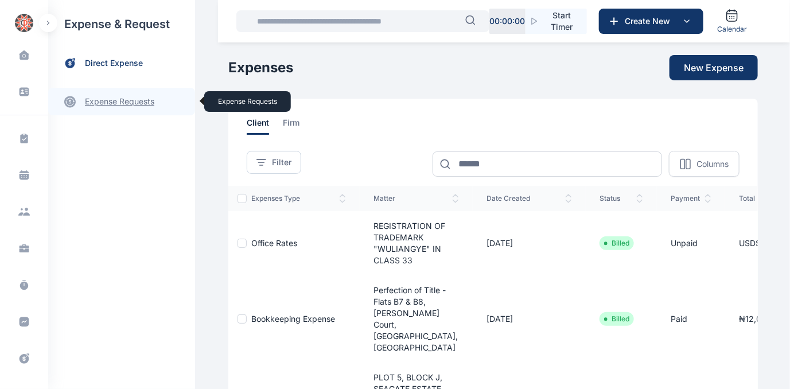
click at [111, 98] on link "expense requests expense requests" at bounding box center [121, 102] width 147 height 28
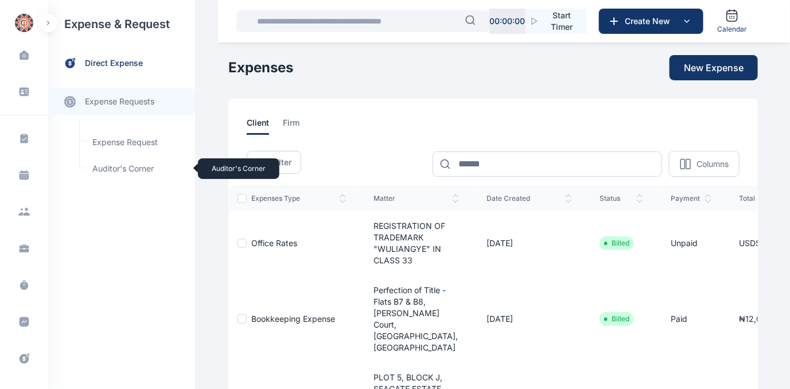
click at [102, 169] on span "Auditor's Corner Auditor's Corner" at bounding box center [137, 169] width 104 height 22
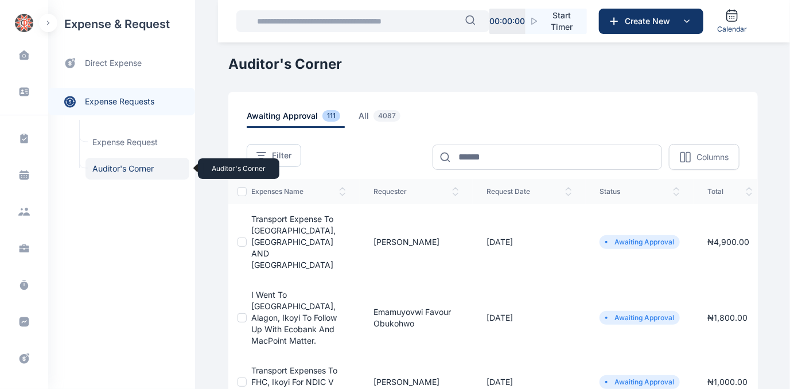
click at [112, 166] on span "Auditor's Corner Auditor's Corner" at bounding box center [137, 169] width 104 height 22
click at [358, 116] on span "all 4087" at bounding box center [381, 119] width 46 height 18
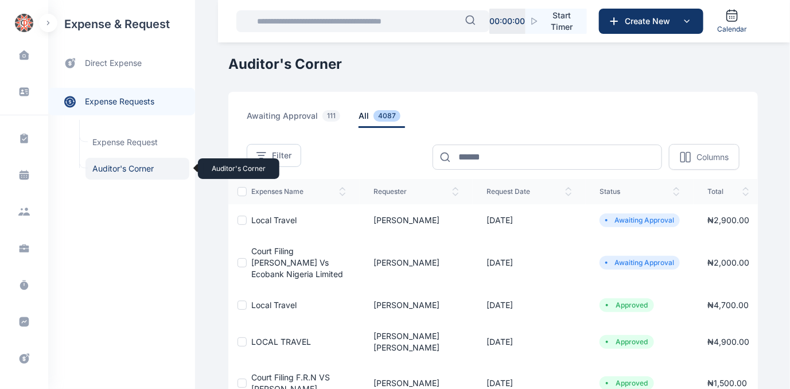
click at [116, 164] on span "Auditor's Corner Auditor's Corner" at bounding box center [137, 169] width 104 height 22
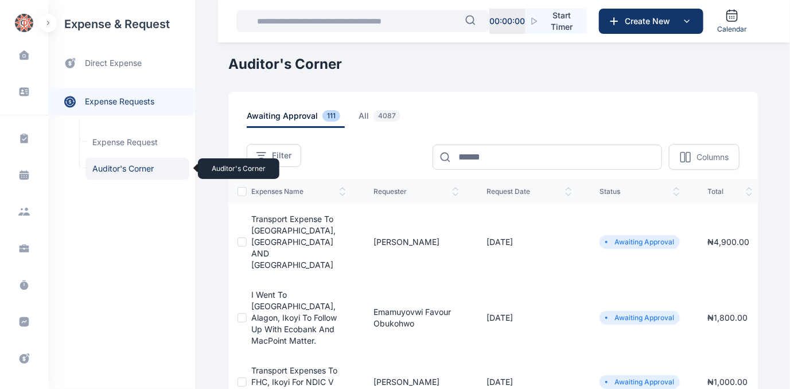
click at [122, 167] on span "Auditor's Corner Auditor's Corner" at bounding box center [137, 169] width 104 height 22
click at [106, 163] on span "Auditor's Corner Auditor's Corner" at bounding box center [137, 169] width 104 height 22
